Goal: Information Seeking & Learning: Get advice/opinions

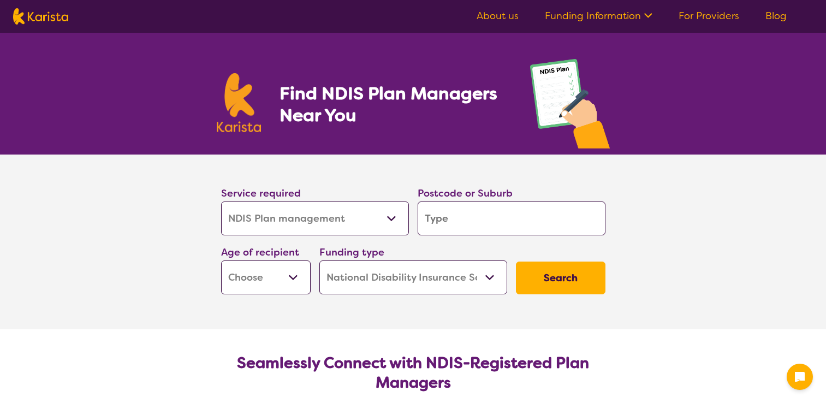
select select "NDIS Plan management"
select select "NDIS"
select select "NDIS Plan management"
select select "NDIS"
click at [497, 224] on input "search" at bounding box center [511, 218] width 188 height 34
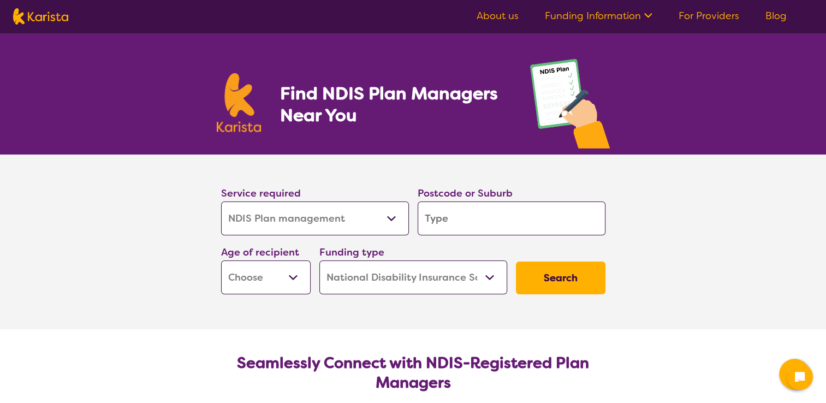
type input "4"
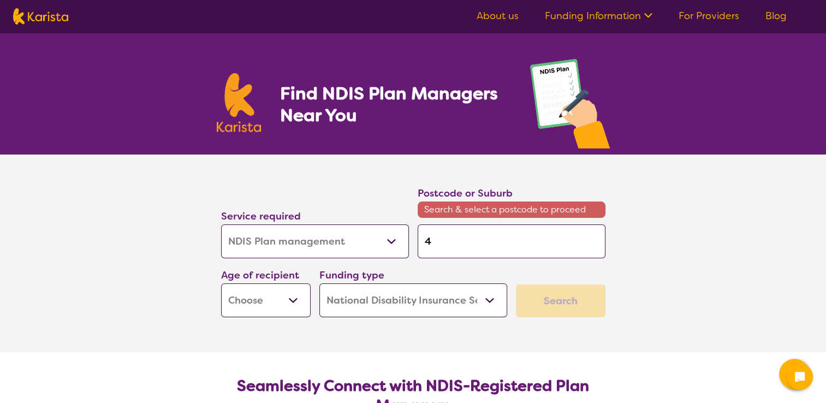
type input "41"
type input "417"
type input "4178"
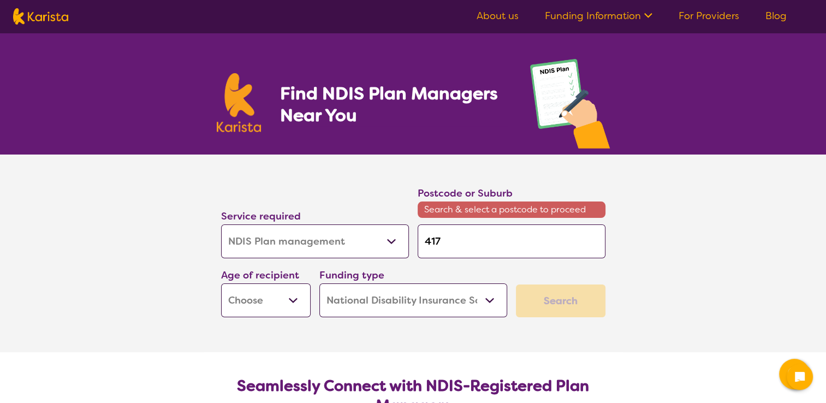
type input "4178"
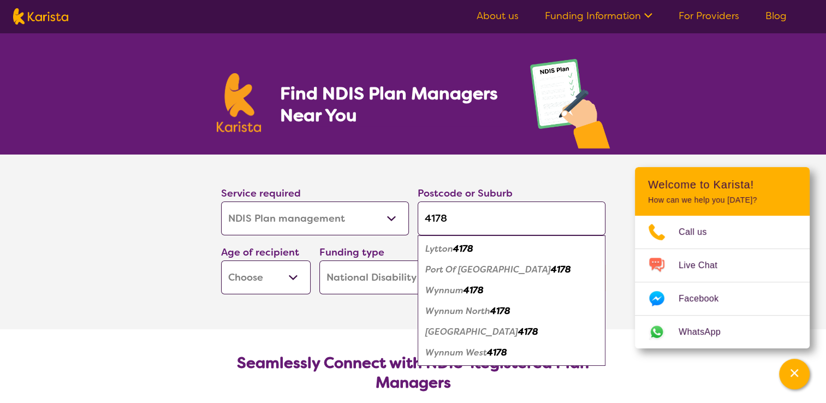
type input "4178"
click at [451, 295] on div "Wynnum 4178" at bounding box center [511, 290] width 177 height 21
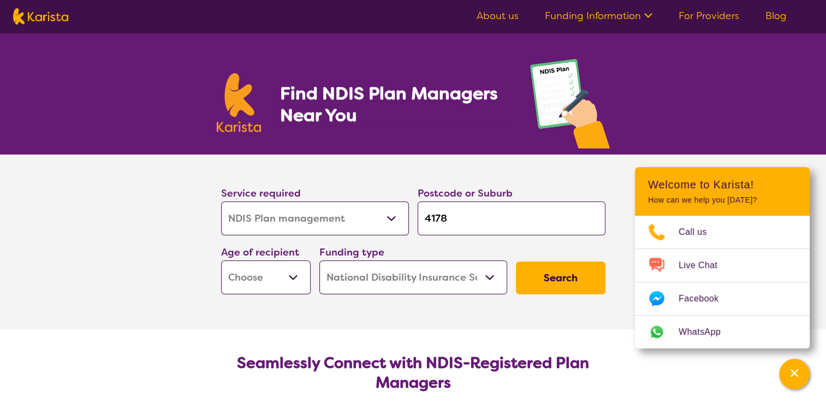
click at [273, 284] on select "Early Childhood - 0 to 9 Child - 10 to 11 Adolescent - 12 to 17 Adult - 18 to 6…" at bounding box center [265, 277] width 89 height 34
select select "AD"
click at [221, 260] on select "Early Childhood - 0 to 9 Child - 10 to 11 Adolescent - 12 to 17 Adult - 18 to 6…" at bounding box center [265, 277] width 89 height 34
select select "AD"
click at [551, 279] on button "Search" at bounding box center [560, 277] width 89 height 33
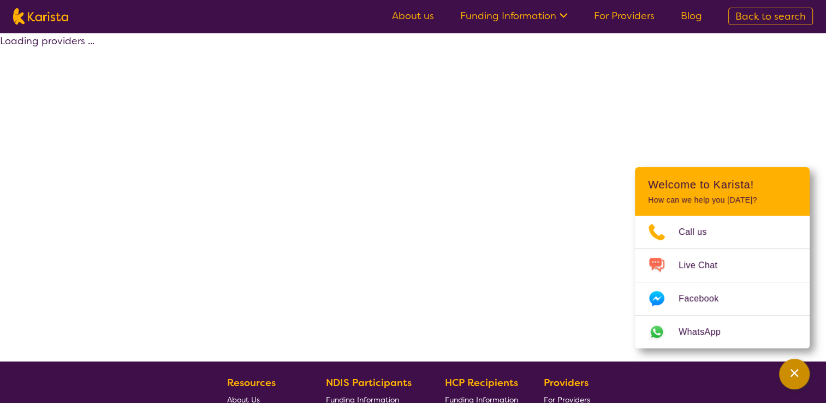
select select "by_score"
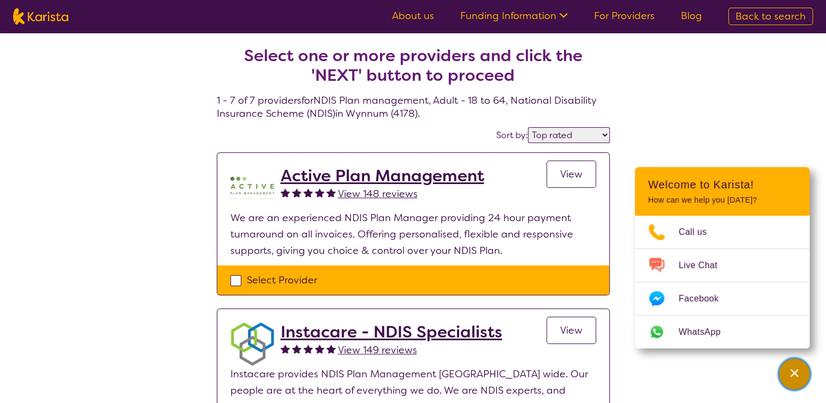
click at [793, 368] on icon "Channel Menu" at bounding box center [794, 372] width 11 height 11
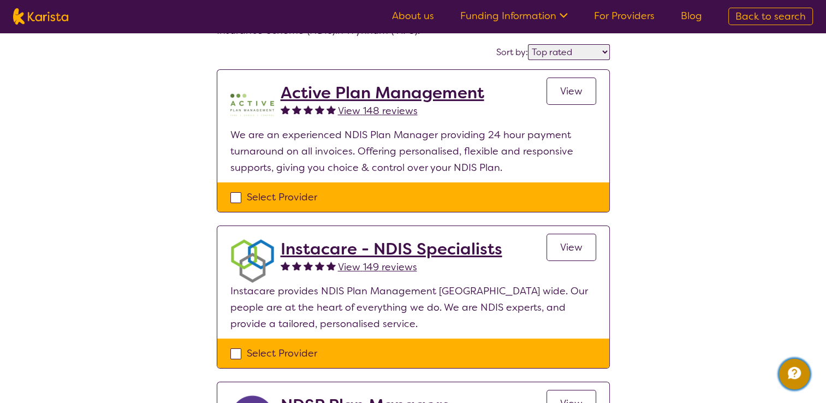
scroll to position [82, 0]
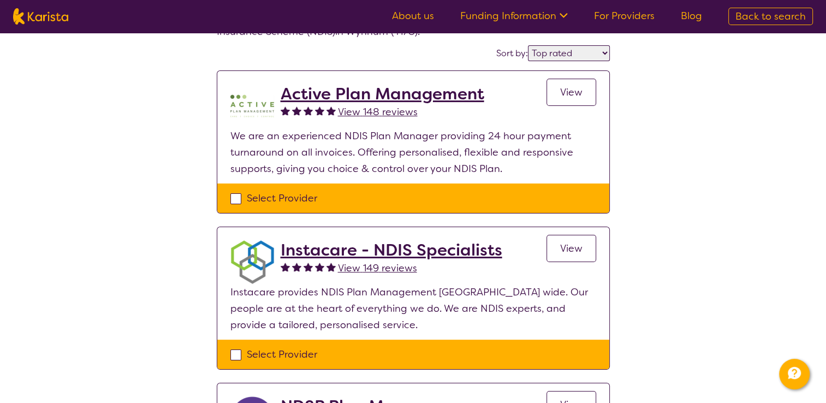
click at [560, 95] on span "View" at bounding box center [571, 92] width 22 height 13
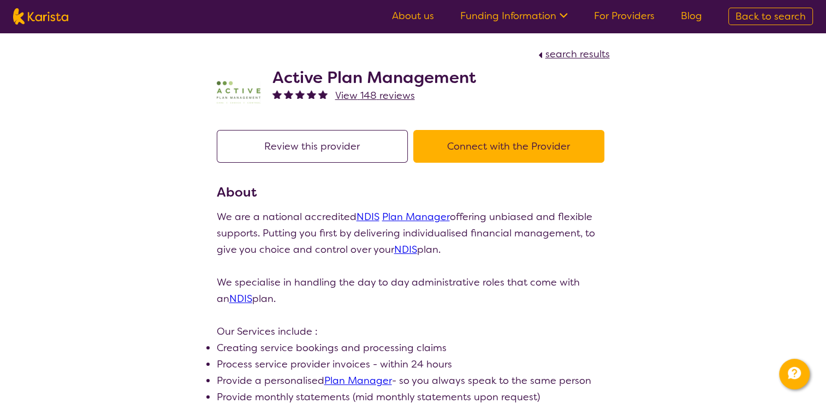
click at [590, 62] on div "search results" at bounding box center [413, 54] width 393 height 16
click at [570, 53] on span "search results" at bounding box center [577, 53] width 64 height 13
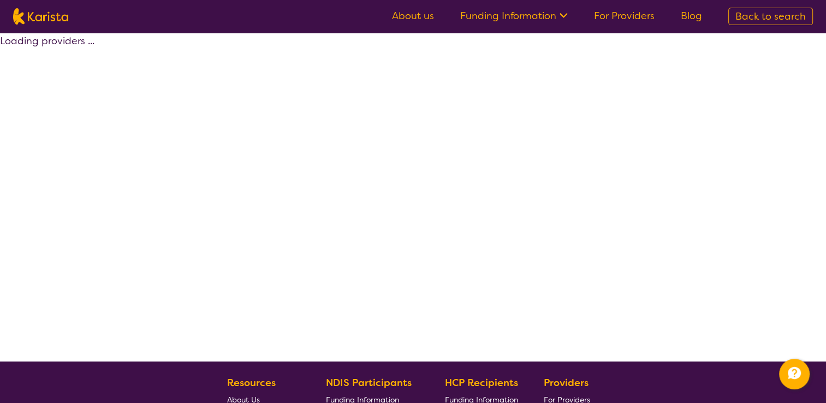
select select "by_score"
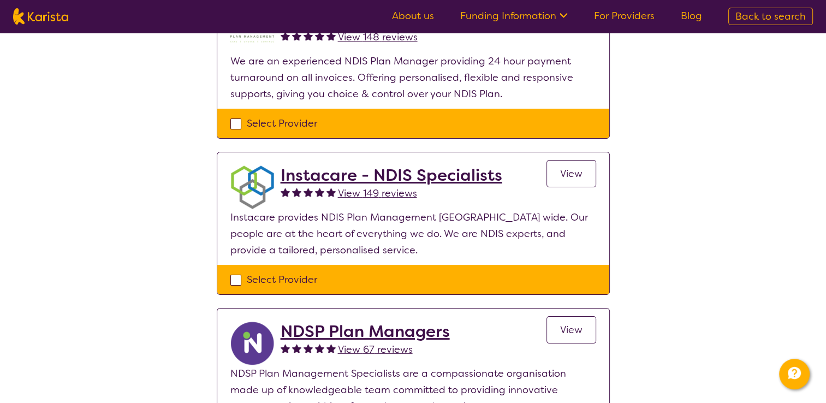
scroll to position [156, 0]
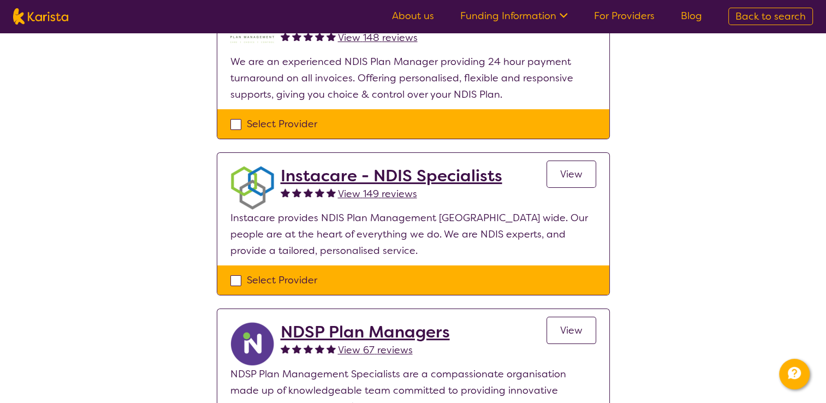
click at [572, 165] on link "View" at bounding box center [571, 173] width 50 height 27
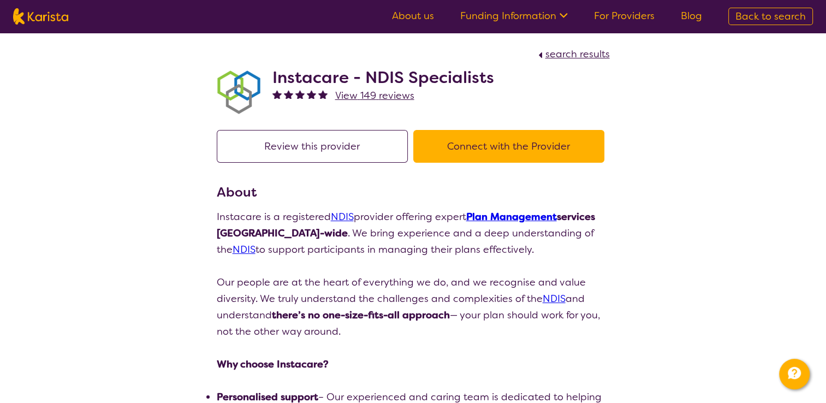
click at [568, 59] on span "search results" at bounding box center [577, 53] width 64 height 13
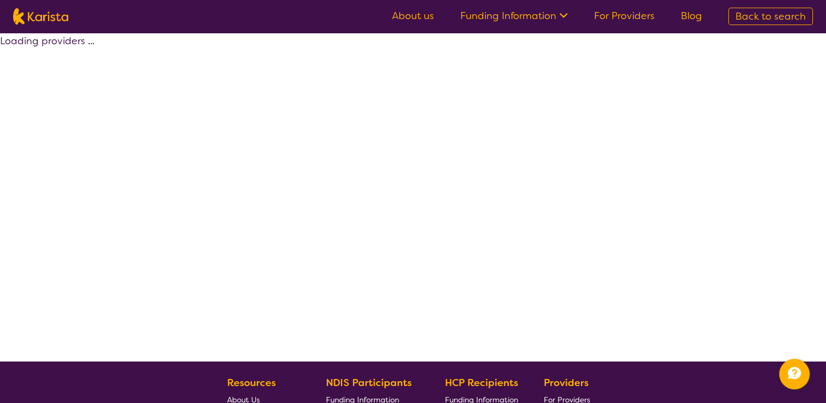
select select "by_score"
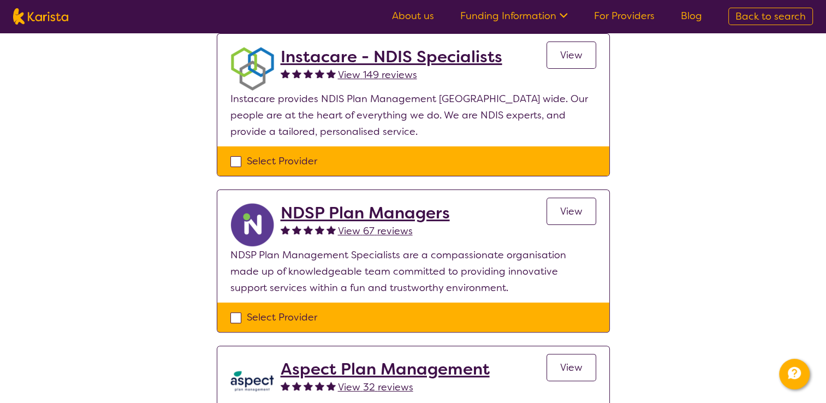
scroll to position [274, 0]
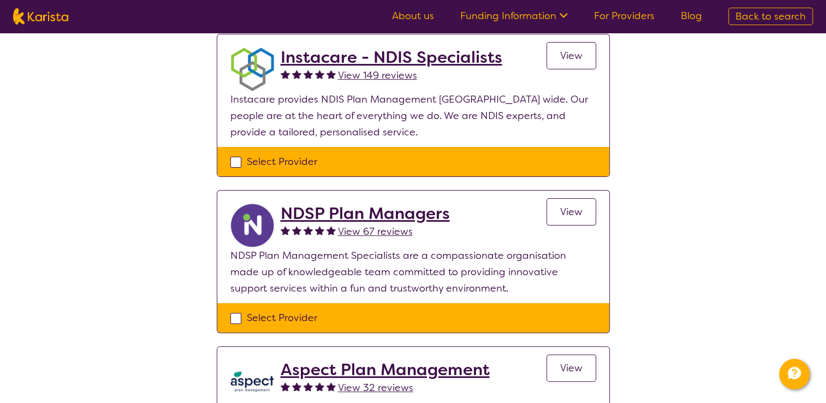
click at [563, 217] on link "View" at bounding box center [571, 211] width 50 height 27
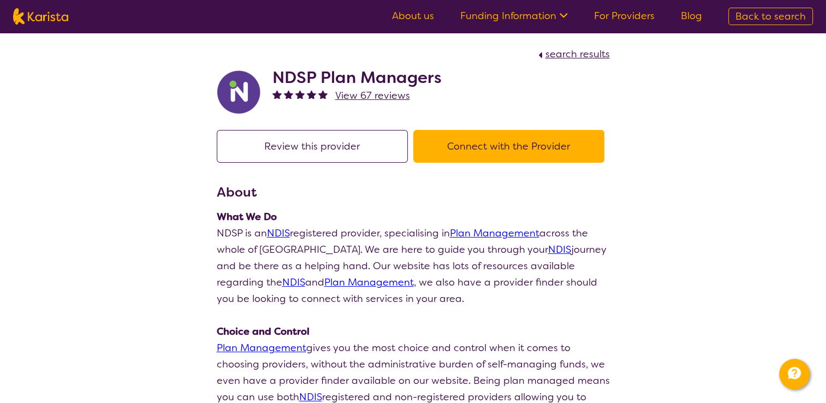
click at [558, 55] on span "search results" at bounding box center [577, 53] width 64 height 13
select select "by_score"
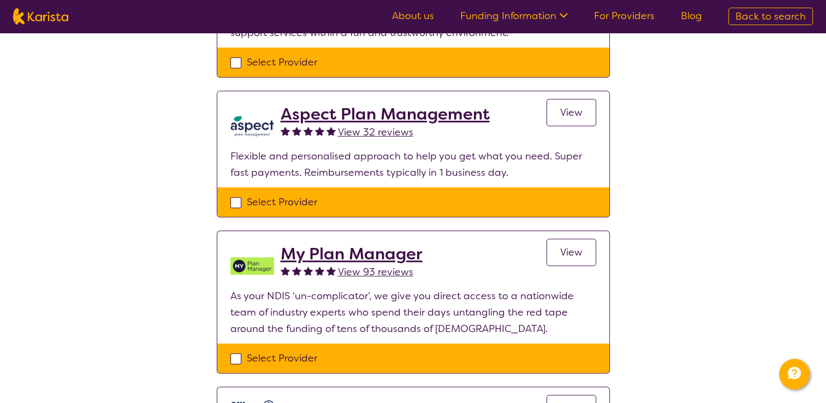
scroll to position [528, 0]
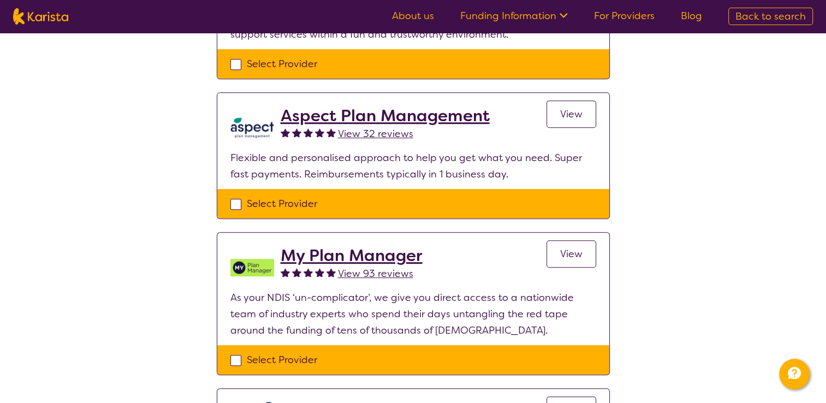
click at [577, 117] on span "View" at bounding box center [571, 114] width 22 height 13
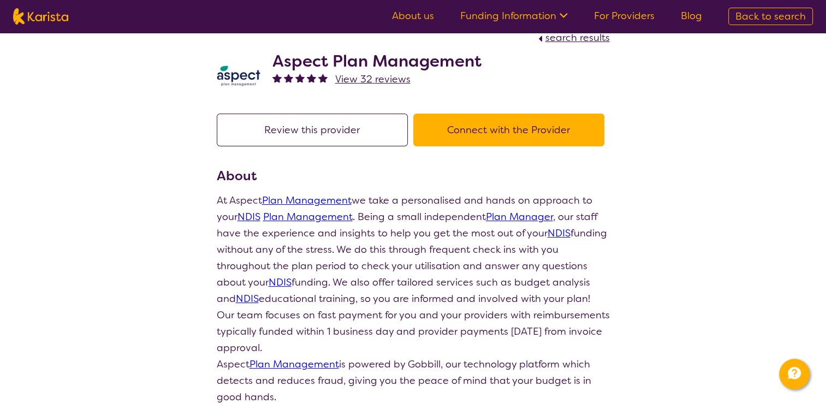
scroll to position [4, 0]
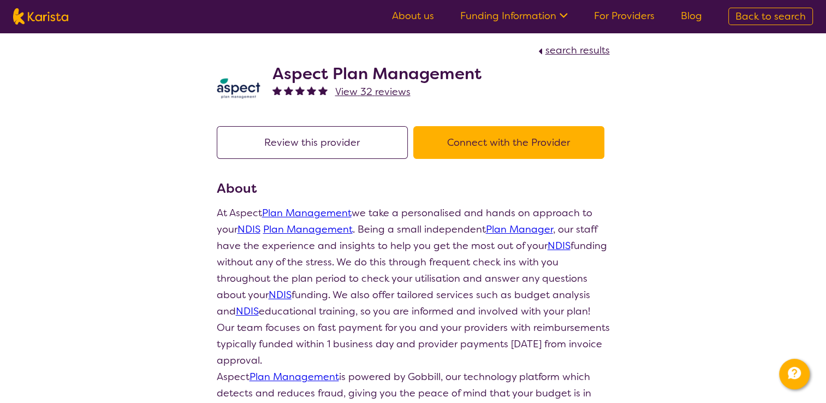
click at [563, 55] on span "search results" at bounding box center [577, 50] width 64 height 13
select select "by_score"
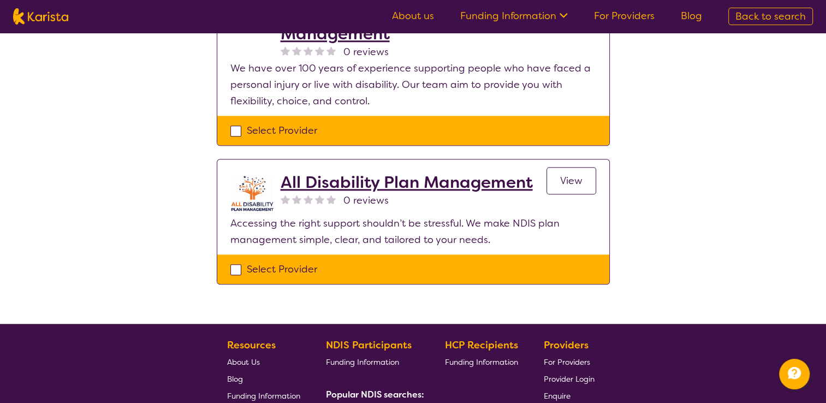
scroll to position [925, 0]
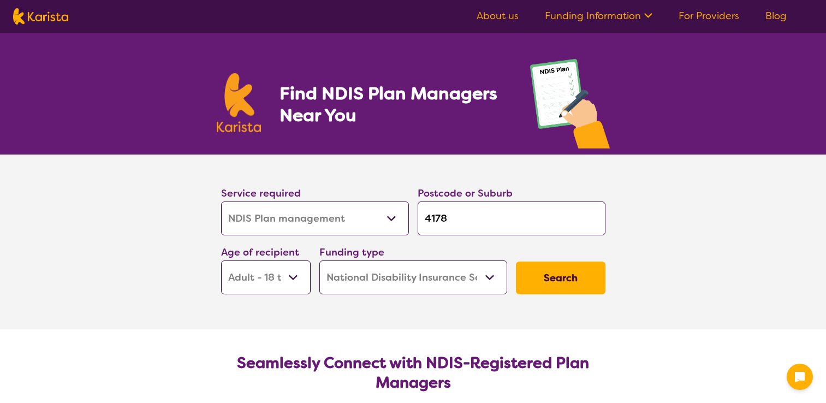
select select "NDIS Plan management"
select select "AD"
select select "NDIS"
select select "NDIS Plan management"
select select "AD"
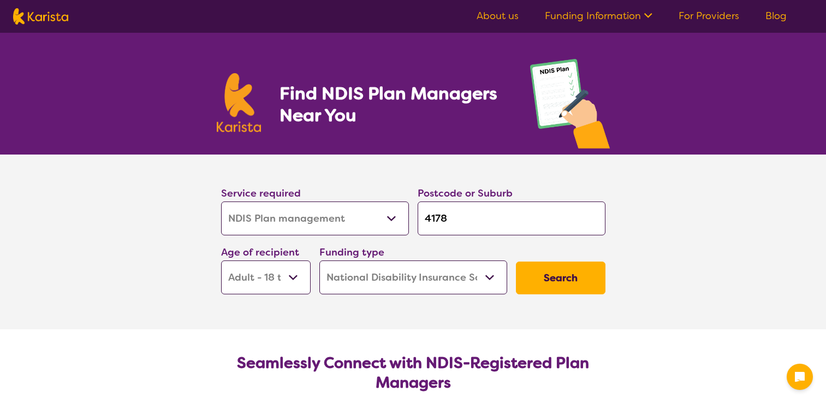
select select "NDIS"
